Goal: Task Accomplishment & Management: Manage account settings

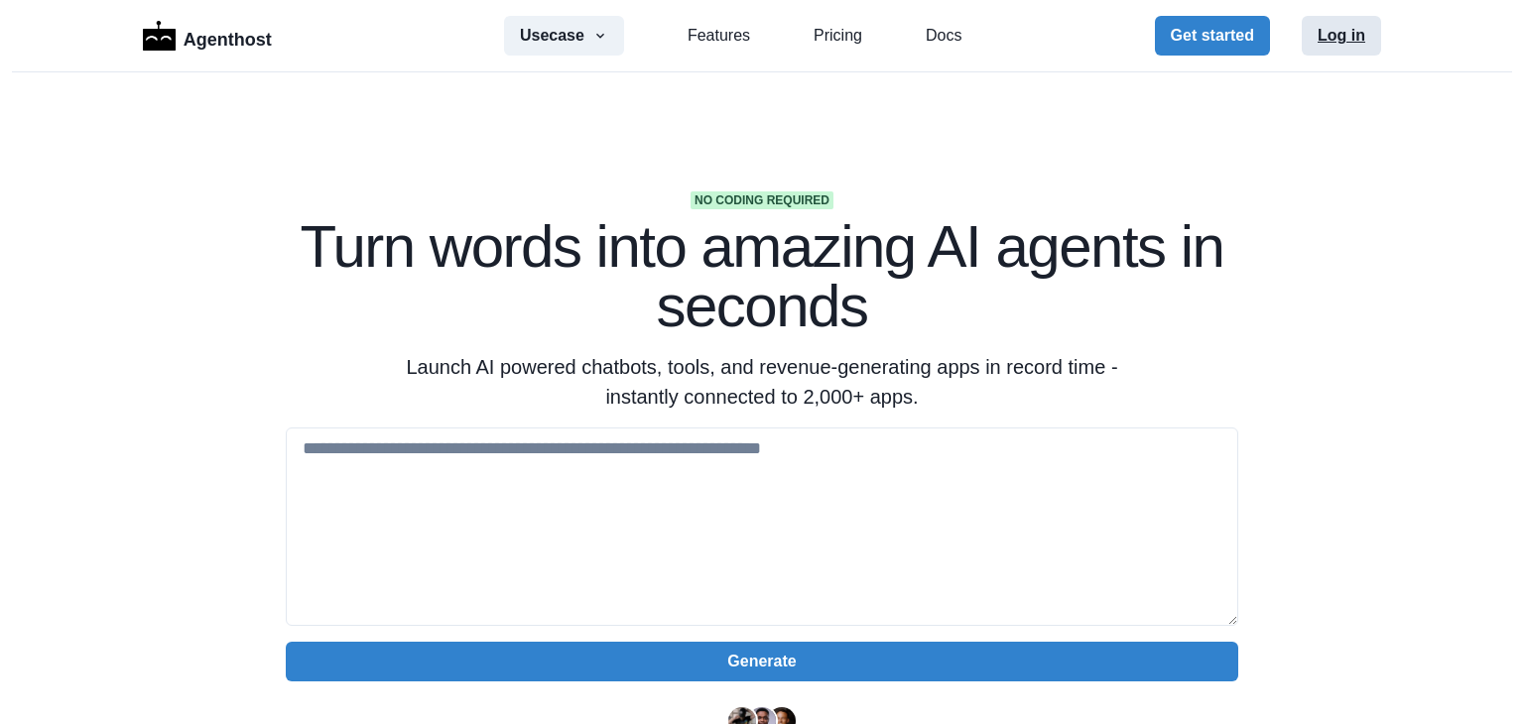
drag, startPoint x: 0, startPoint y: 0, endPoint x: 1327, endPoint y: 39, distance: 1327.3
click at [1327, 39] on button "Log in" at bounding box center [1341, 36] width 79 height 40
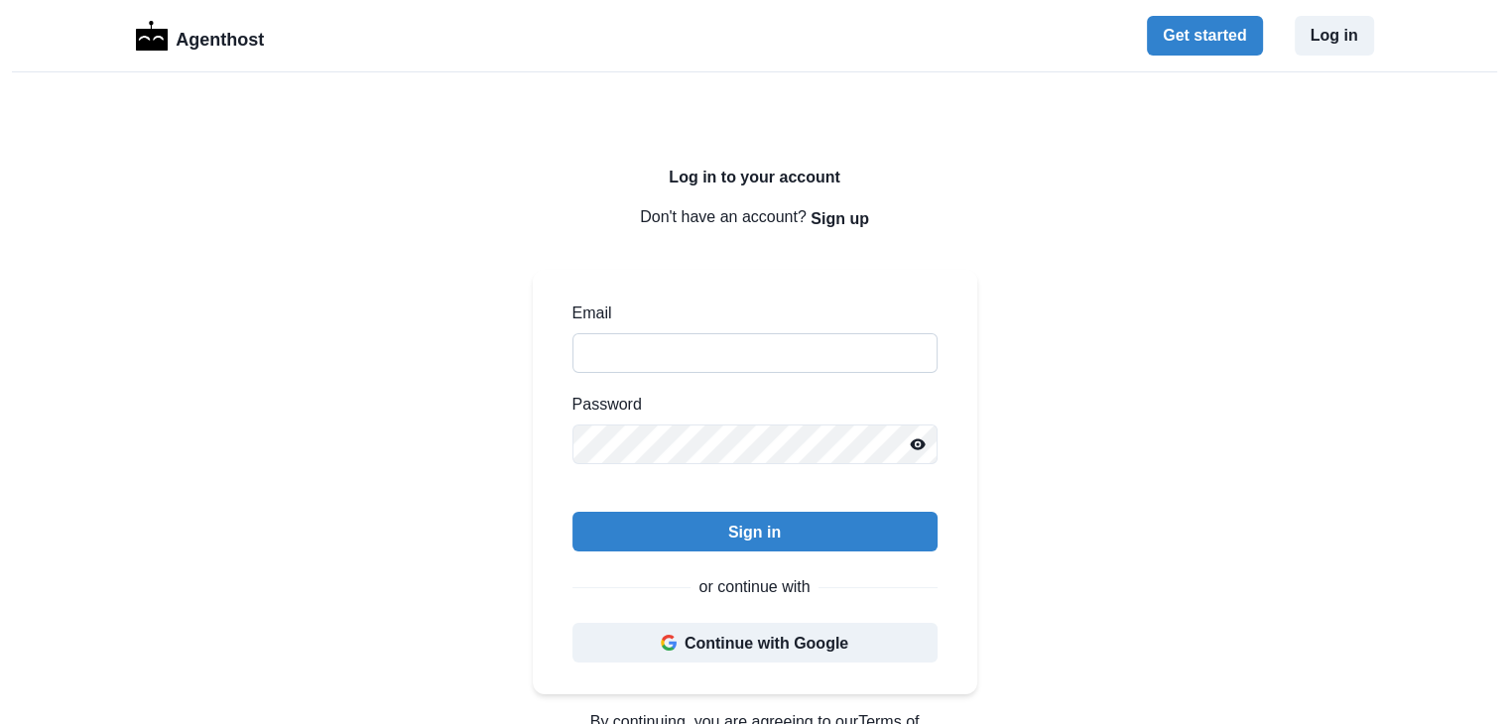
click at [751, 346] on input "Email" at bounding box center [755, 353] width 365 height 40
type input "**********"
click at [750, 649] on button "Continue with Google" at bounding box center [755, 643] width 365 height 40
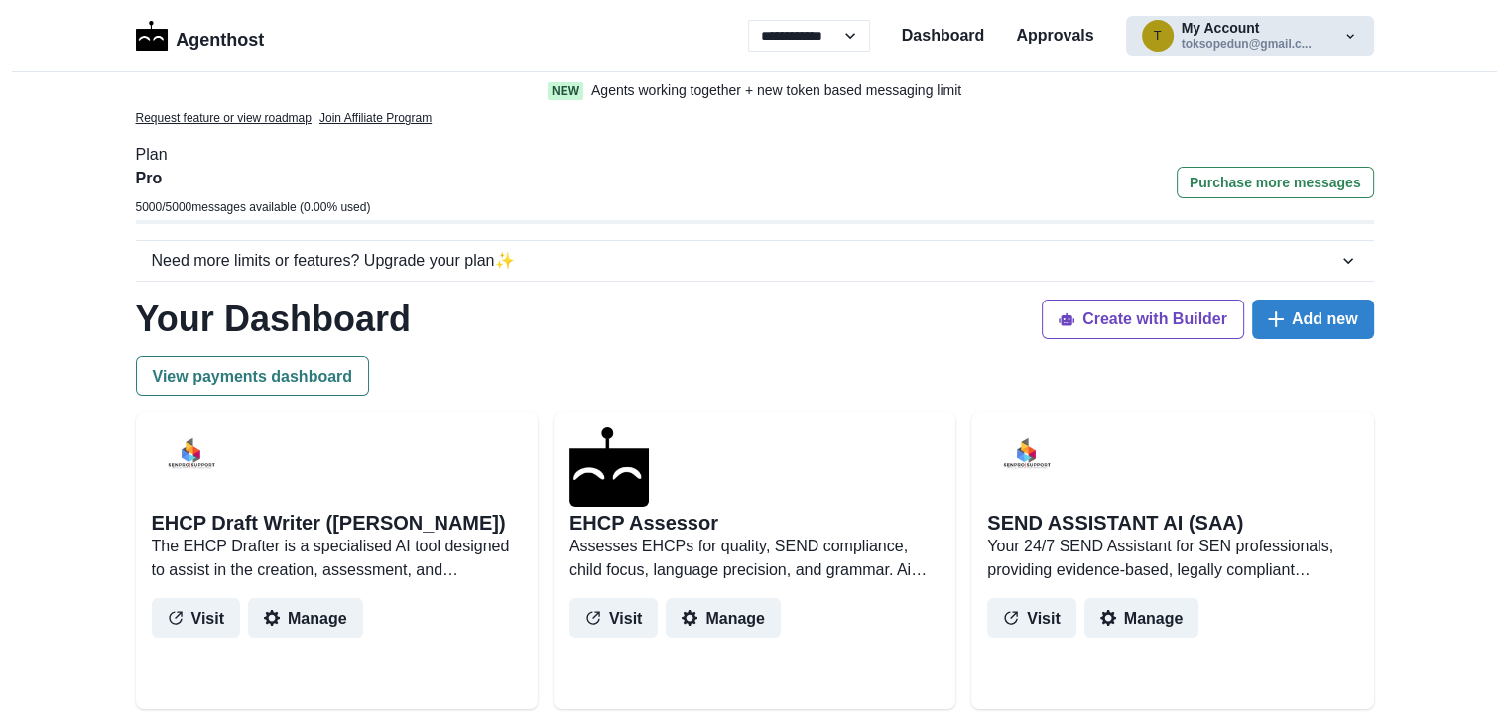
click at [1299, 40] on button "t My Account toksopedun@gmail.c..." at bounding box center [1250, 36] width 248 height 40
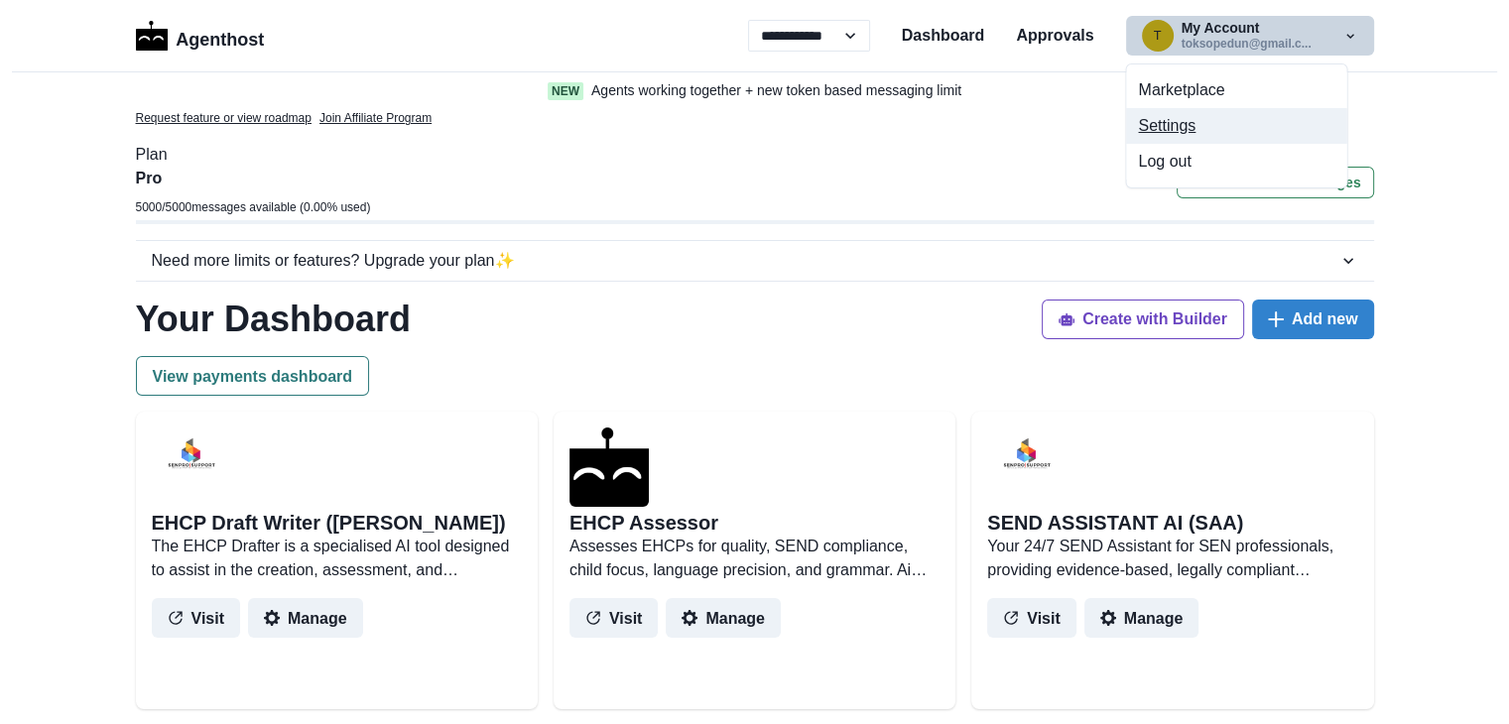
click at [1185, 126] on button "Settings" at bounding box center [1236, 126] width 220 height 36
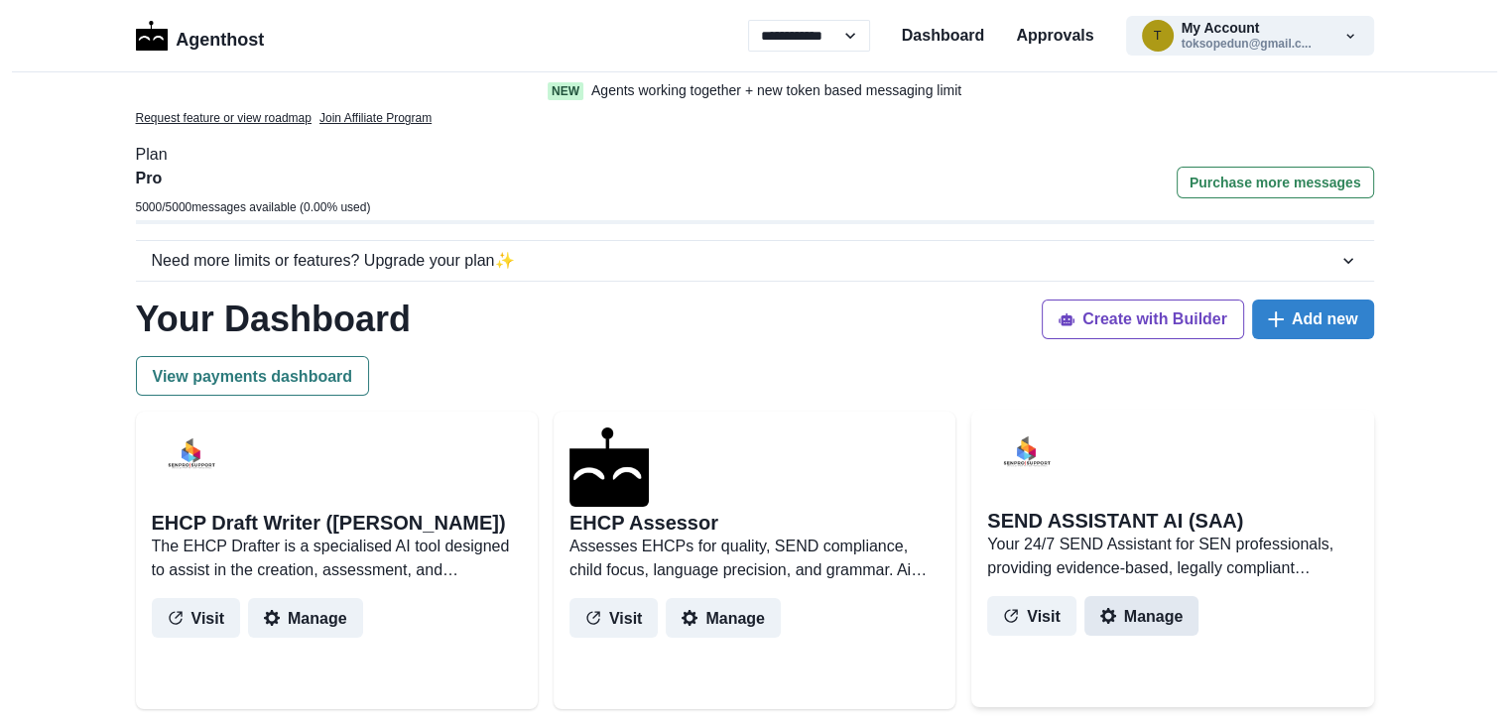
click at [1156, 615] on button "Manage" at bounding box center [1142, 616] width 115 height 40
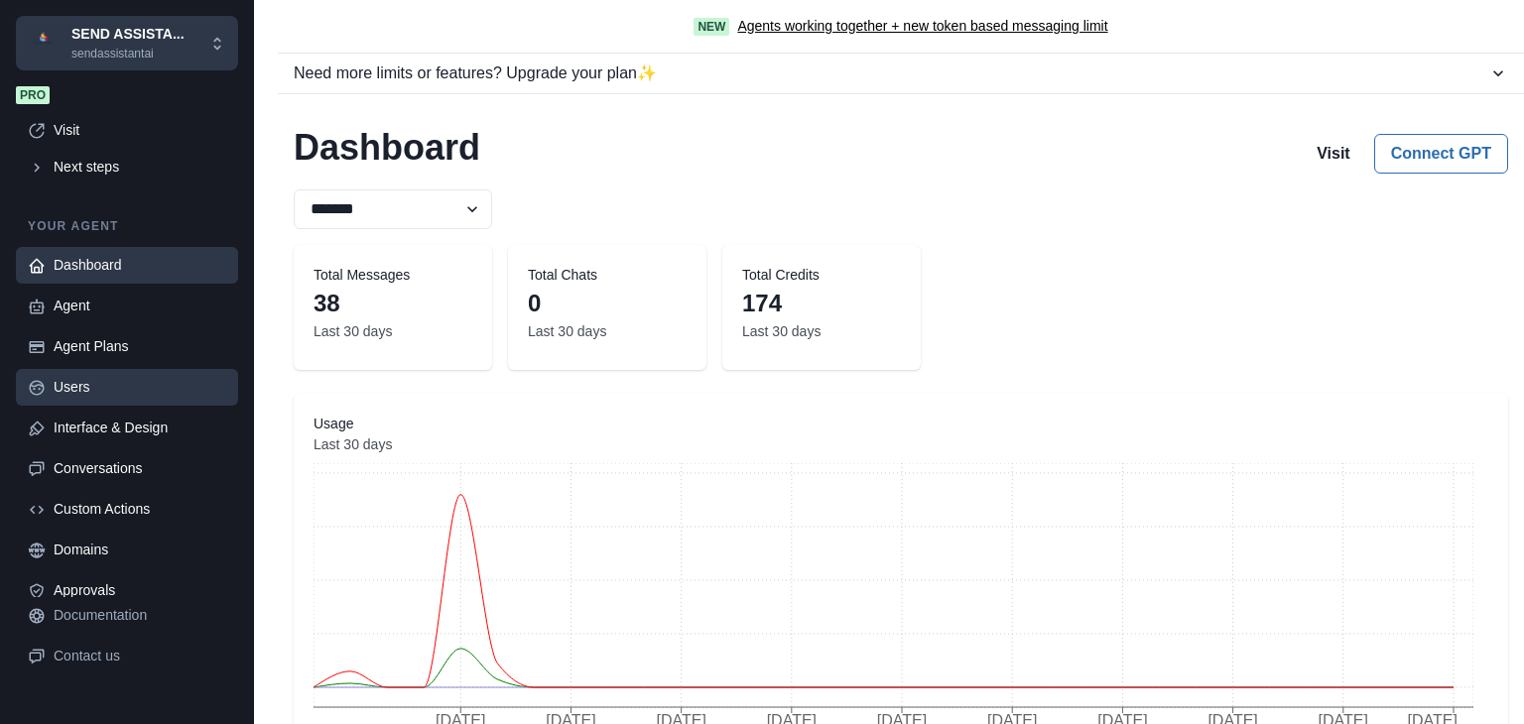
click at [73, 384] on div "Users" at bounding box center [140, 387] width 173 height 21
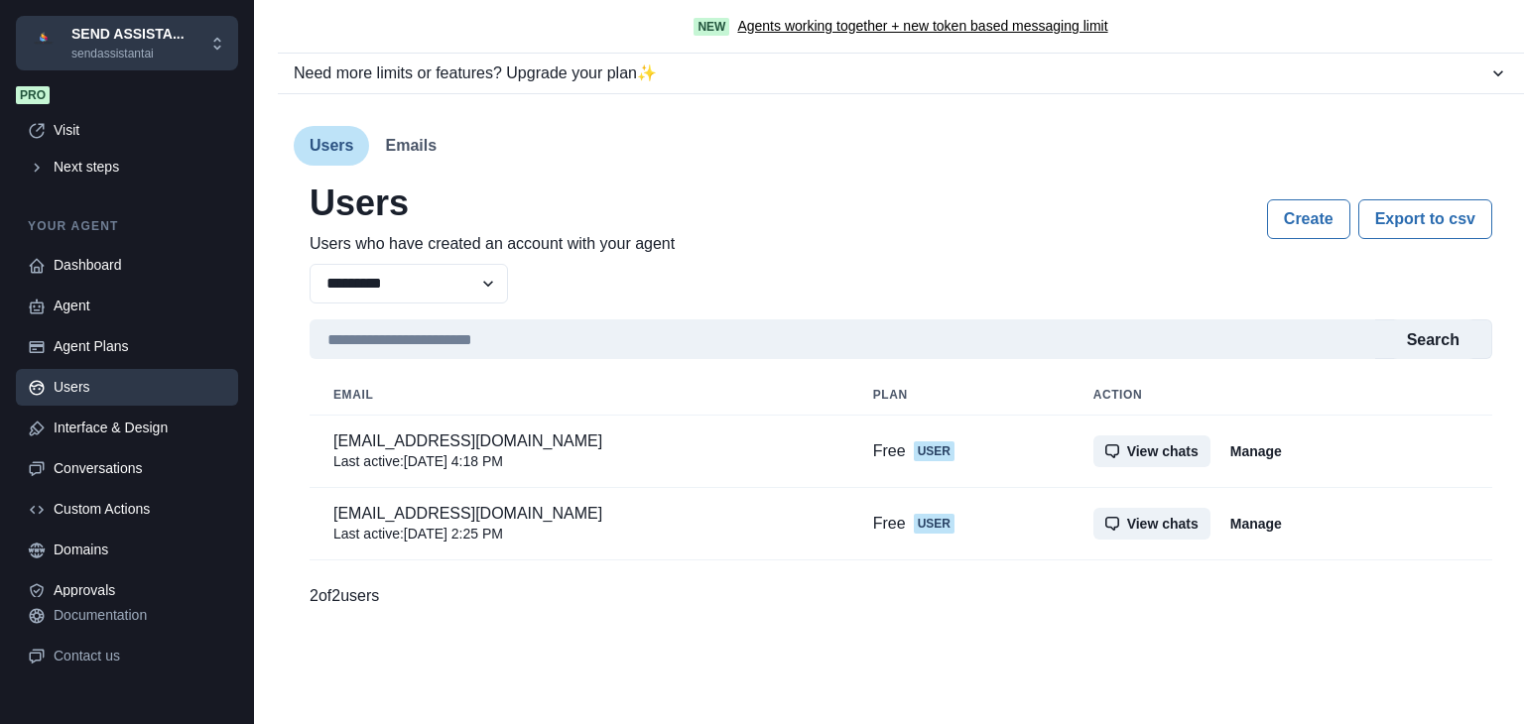
click at [406, 153] on button "Emails" at bounding box center [410, 146] width 83 height 40
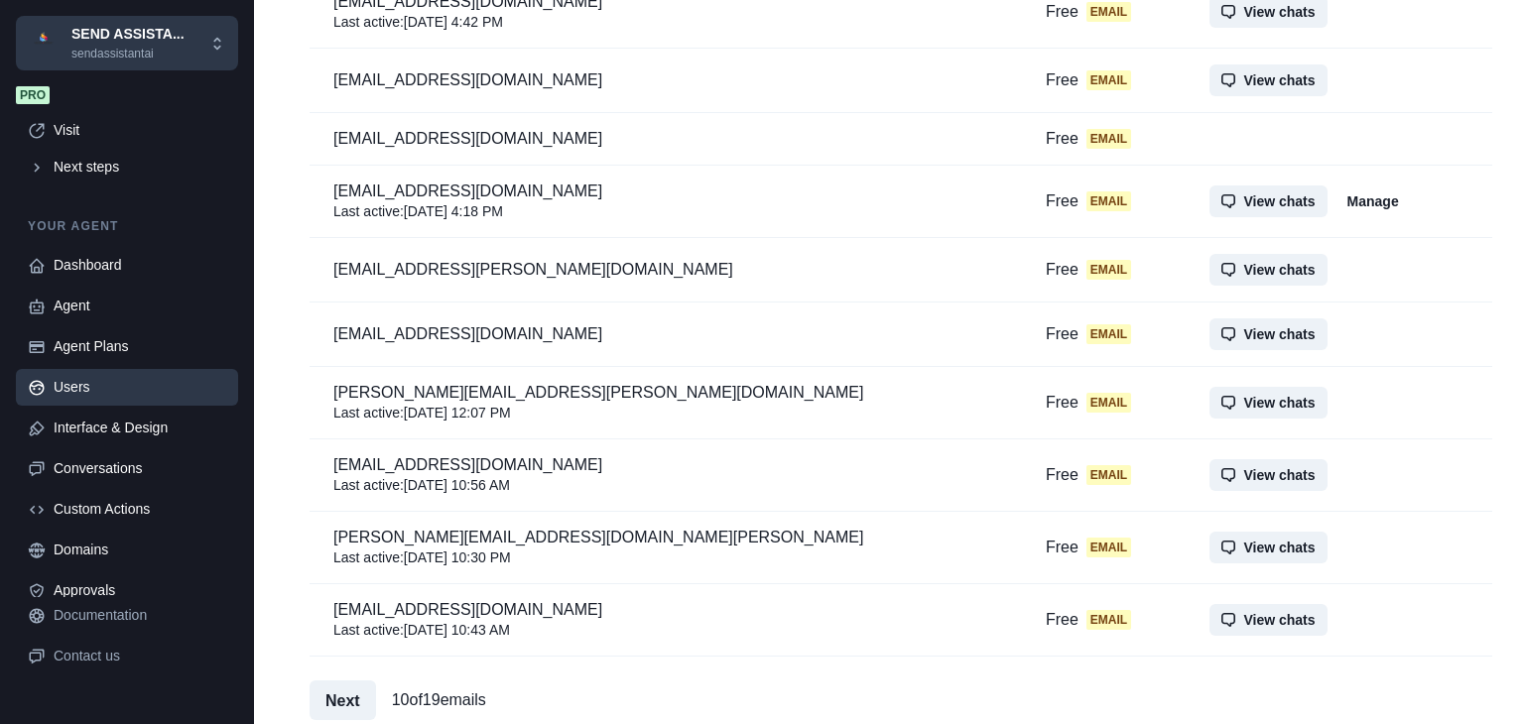
scroll to position [409, 0]
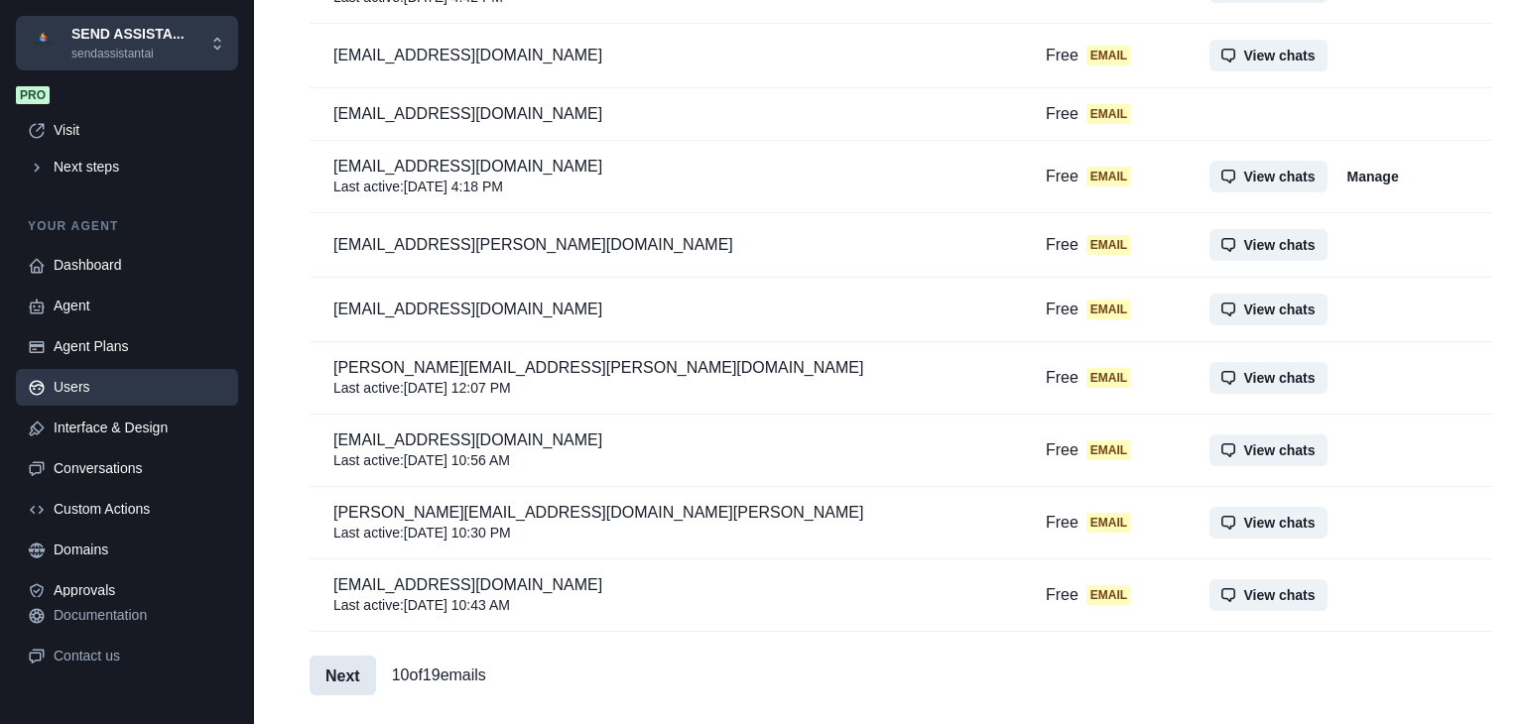
click at [340, 676] on button "Next" at bounding box center [343, 676] width 66 height 40
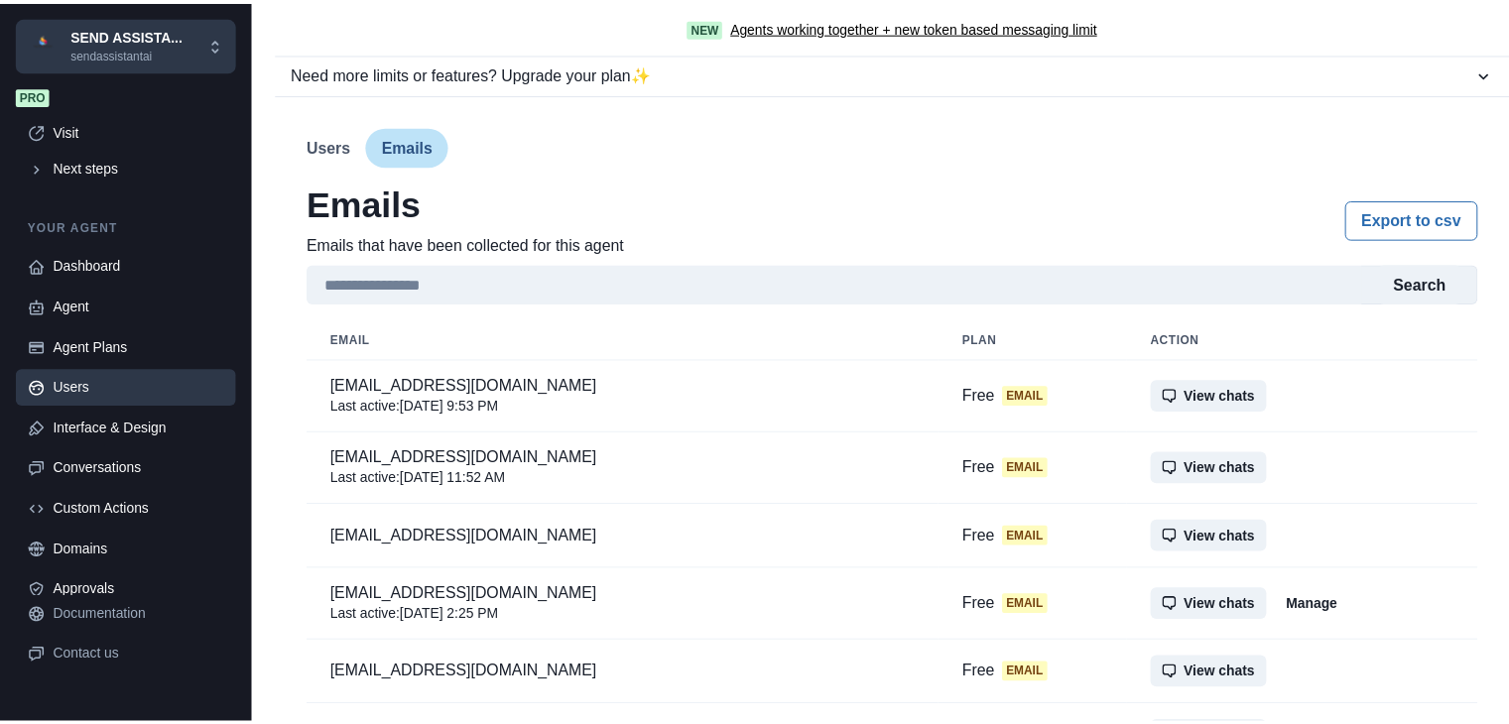
scroll to position [12, 0]
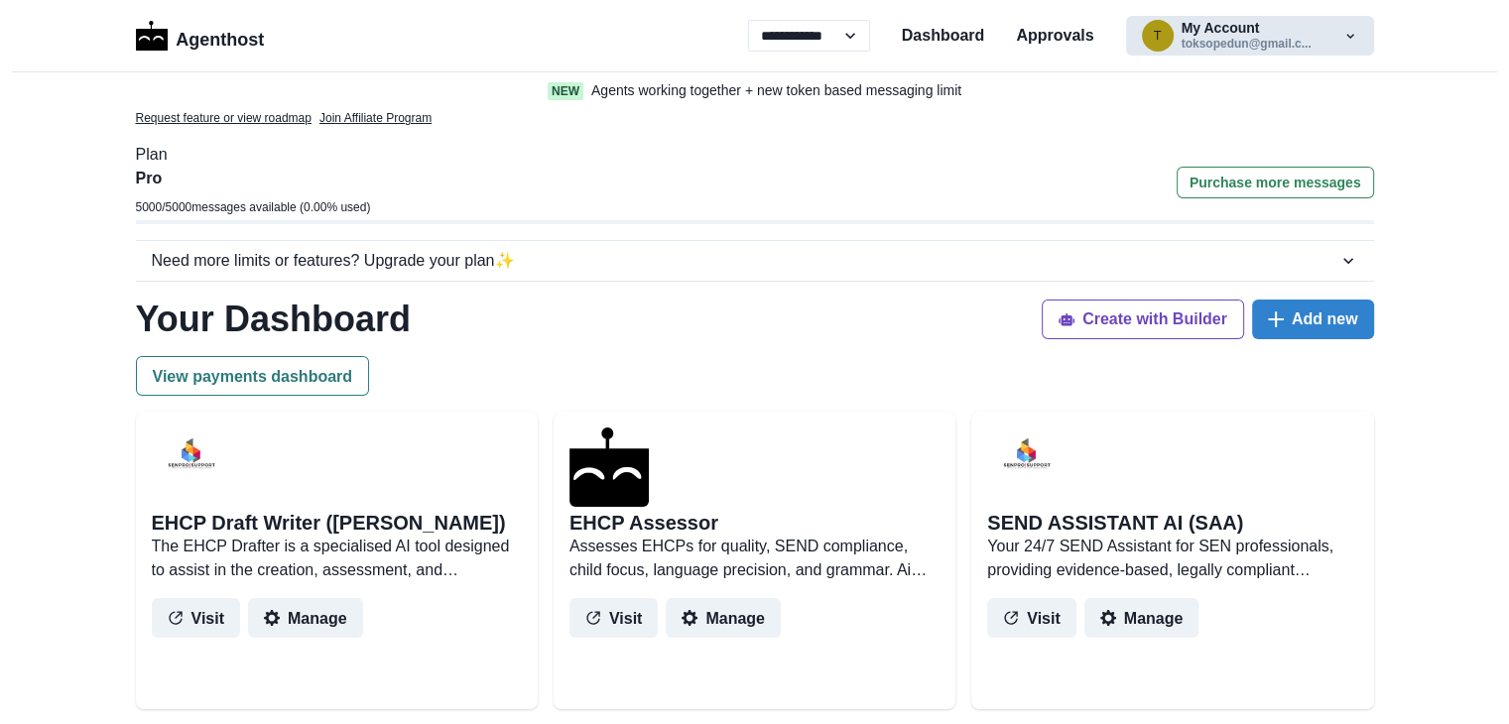
click at [1266, 46] on button "t My Account toksopedun@gmail.c..." at bounding box center [1250, 36] width 248 height 40
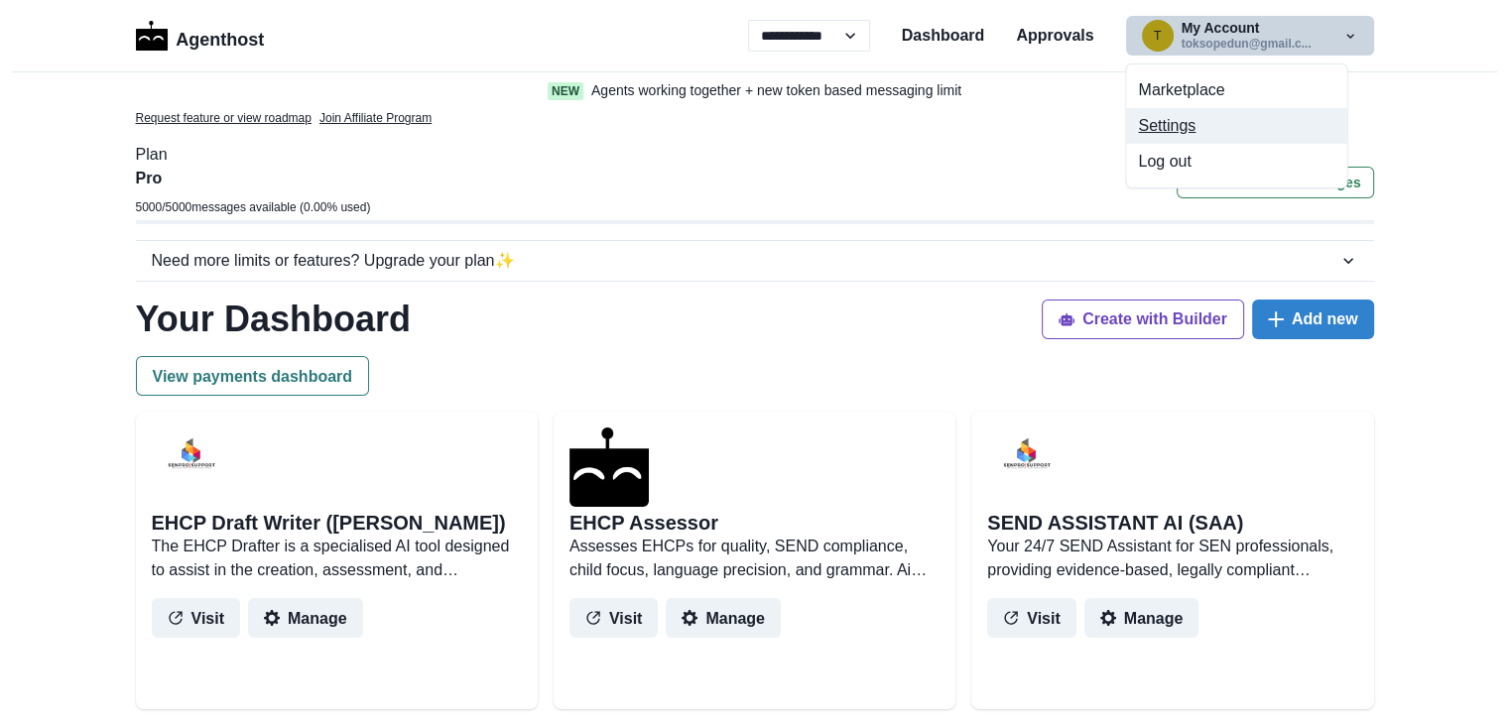
click at [1189, 129] on button "Settings" at bounding box center [1236, 126] width 220 height 36
